Goal: Check status: Check status

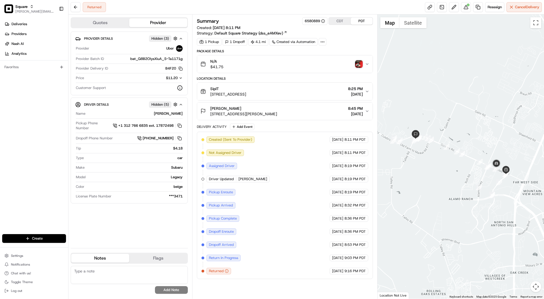
click at [367, 64] on icon "button" at bounding box center [367, 64] width 4 height 4
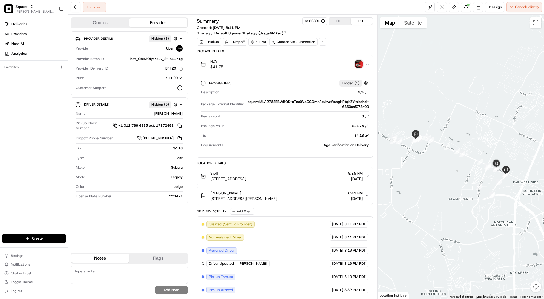
click at [358, 62] on img "button" at bounding box center [359, 64] width 8 height 8
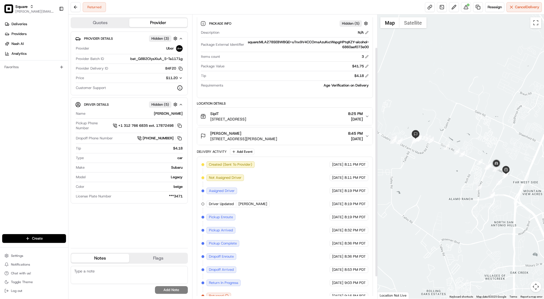
scroll to position [68, 0]
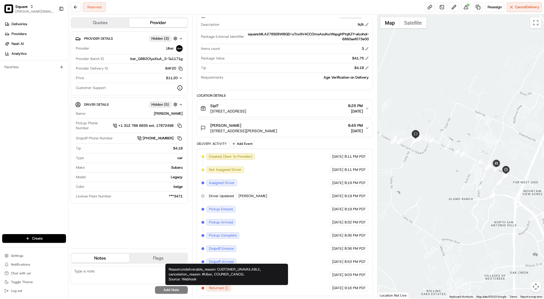
click at [227, 288] on icon "button" at bounding box center [227, 288] width 4 height 4
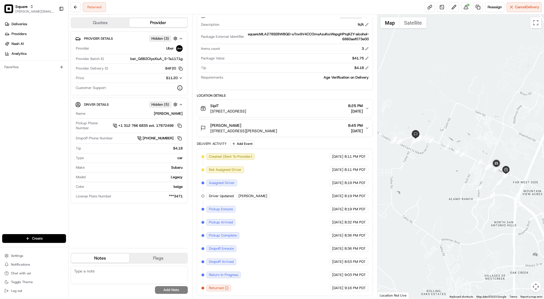
click at [224, 288] on div "Returned" at bounding box center [218, 288] width 25 height 7
click at [224, 181] on span "Assigned Driver" at bounding box center [222, 182] width 26 height 5
click at [221, 272] on span "Return In Progress" at bounding box center [223, 274] width 29 height 5
click at [231, 276] on span "Return In Progress" at bounding box center [223, 274] width 29 height 5
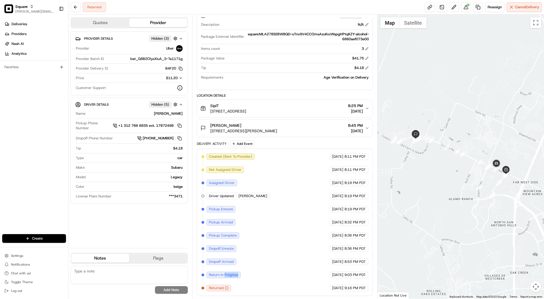
click at [231, 276] on span "Return In Progress" at bounding box center [223, 274] width 29 height 5
